Goal: Information Seeking & Learning: Find specific fact

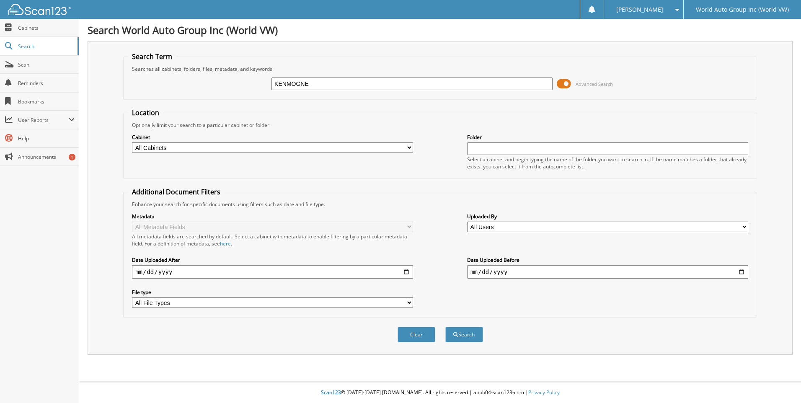
type input "KENMOGNE"
click at [445, 327] on button "Search" at bounding box center [464, 334] width 38 height 15
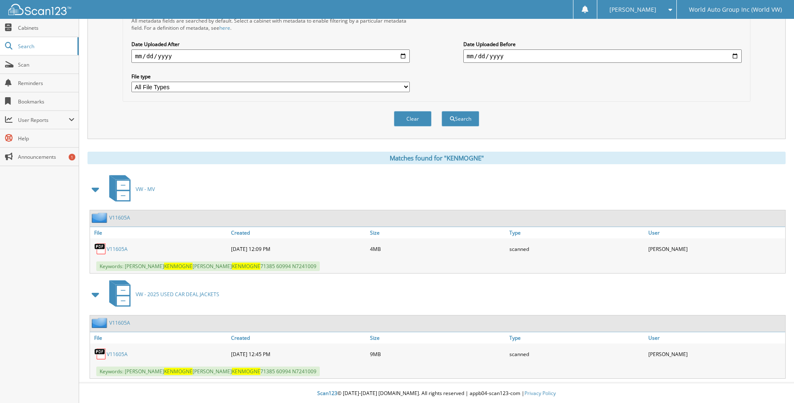
scroll to position [217, 0]
click at [122, 249] on link "V11605A" at bounding box center [117, 248] width 21 height 7
click at [207, 156] on div "Matches found for "KENMOGNE"" at bounding box center [437, 157] width 699 height 13
